Goal: Task Accomplishment & Management: Manage account settings

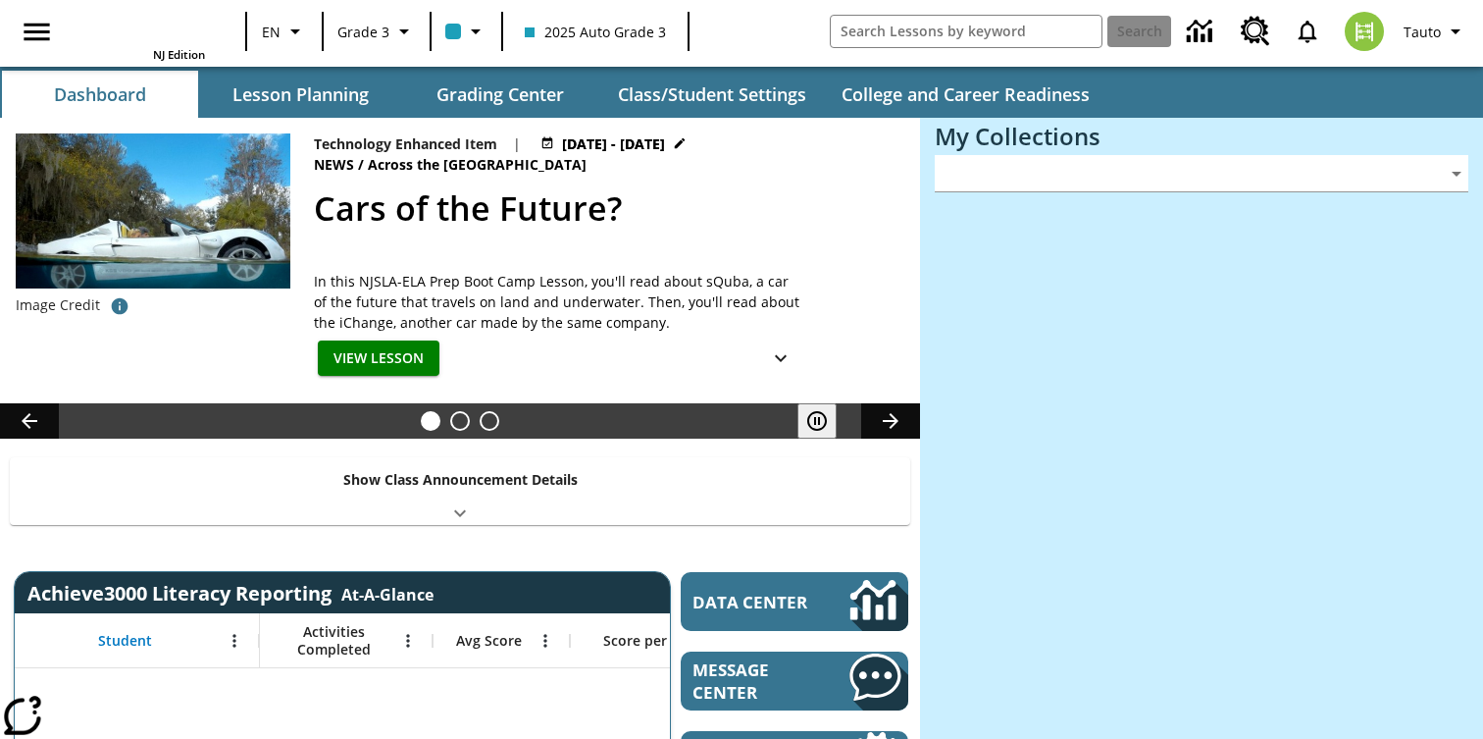
type input "-1"
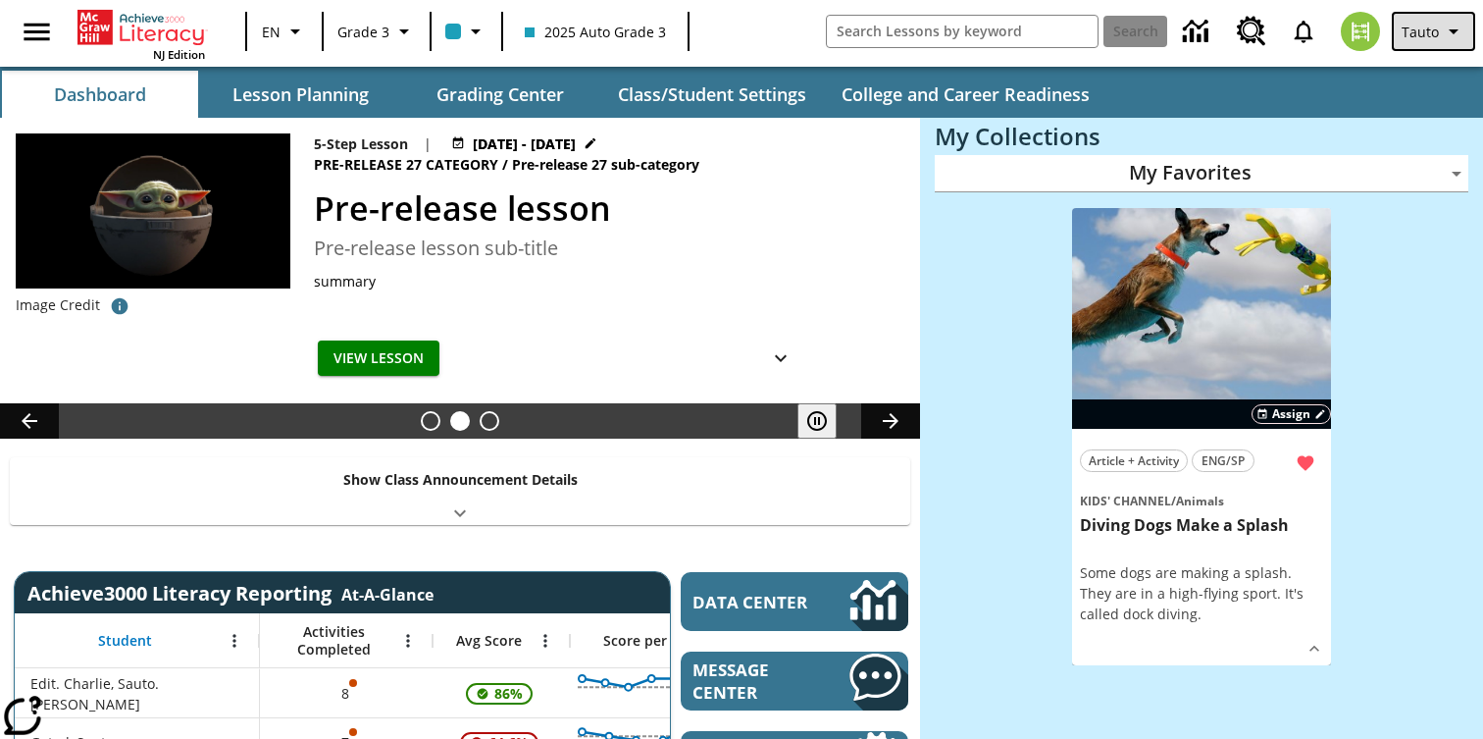
click at [1427, 38] on span "Tauto" at bounding box center [1420, 32] width 37 height 21
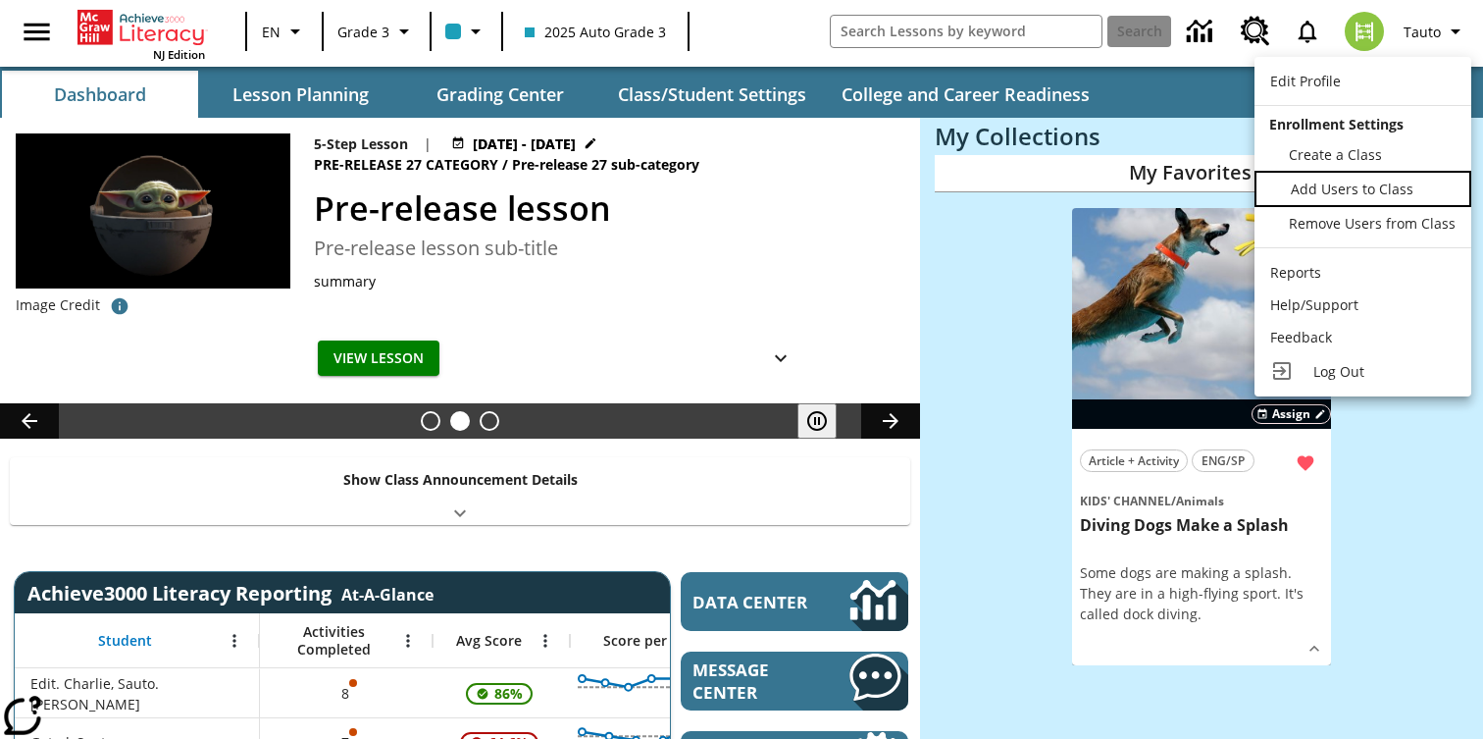
click at [1334, 181] on span "Add Users to Class" at bounding box center [1352, 189] width 123 height 19
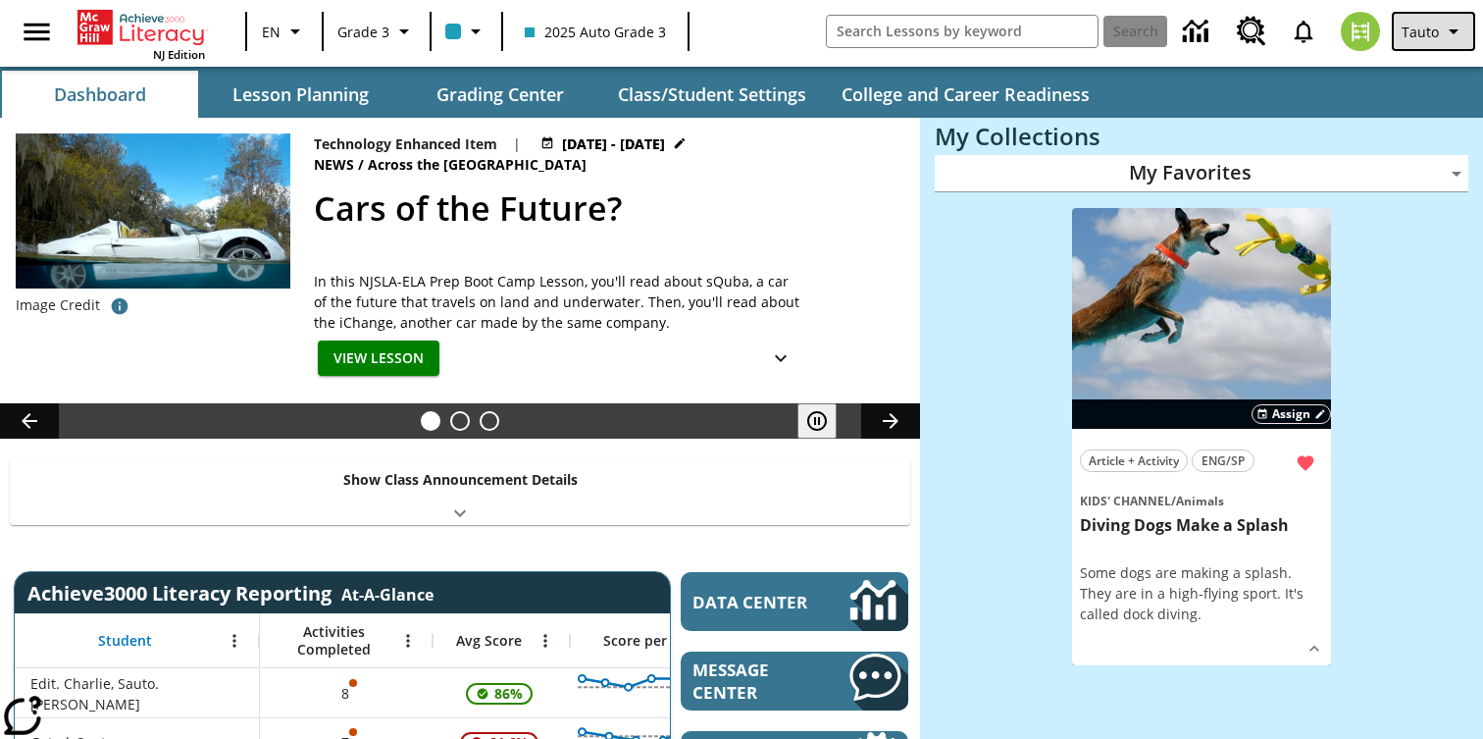
click at [1417, 35] on span "Tauto" at bounding box center [1420, 32] width 37 height 21
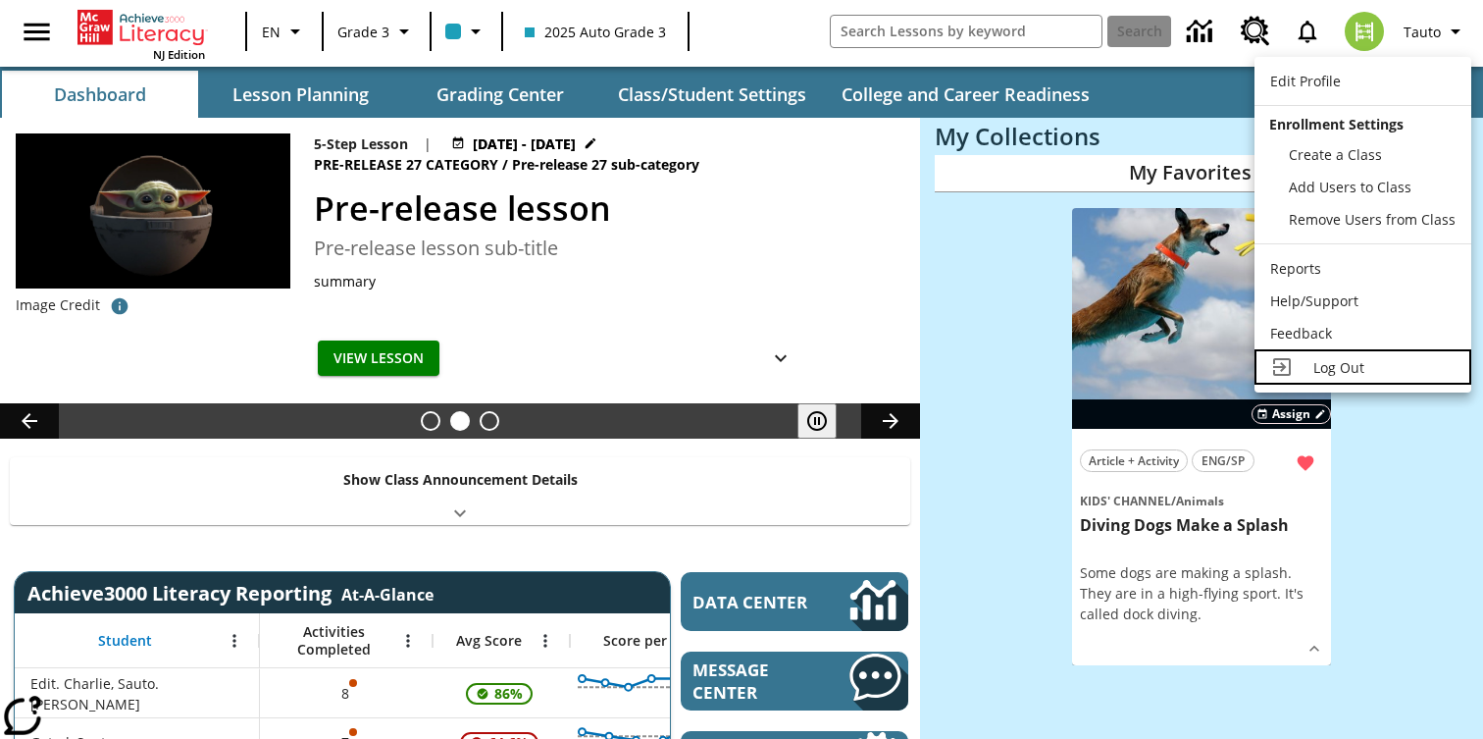
click at [1357, 368] on span "Log Out" at bounding box center [1339, 367] width 51 height 19
